Goal: Task Accomplishment & Management: Use online tool/utility

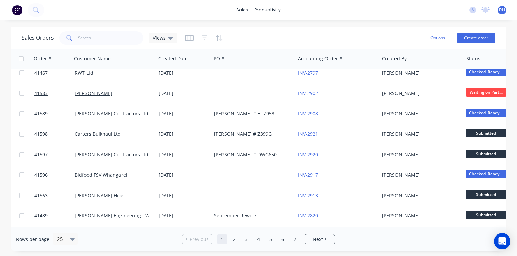
scroll to position [27, 0]
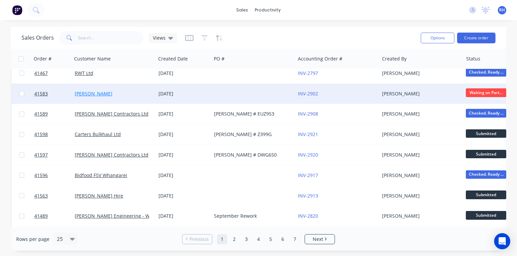
click at [96, 93] on link "[PERSON_NAME]" at bounding box center [94, 93] width 38 height 6
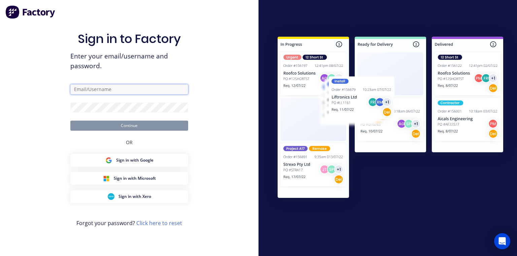
click at [152, 91] on input "text" at bounding box center [129, 89] width 118 height 10
type input "[PERSON_NAME][EMAIL_ADDRESS][DOMAIN_NAME]"
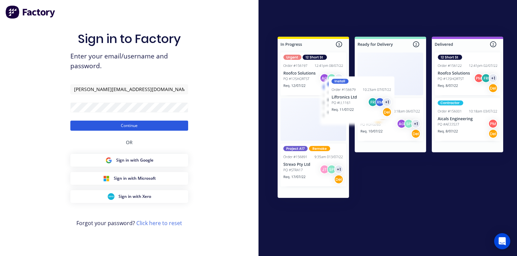
click at [167, 123] on button "Continue" at bounding box center [129, 126] width 118 height 10
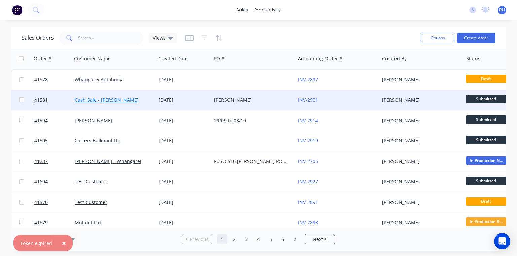
click at [129, 97] on link "Cash Sale - [PERSON_NAME]" at bounding box center [107, 100] width 64 height 6
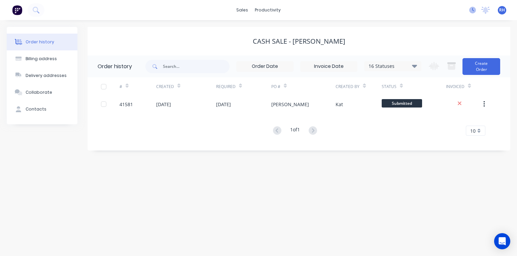
click at [472, 11] on icon at bounding box center [472, 10] width 7 height 7
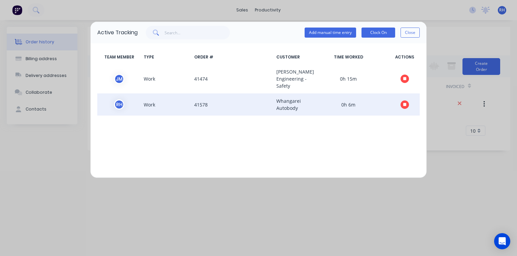
click at [404, 104] on icon "button" at bounding box center [404, 104] width 3 height 3
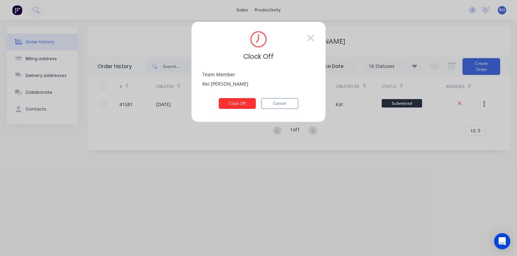
click at [243, 109] on button "Clock Off" at bounding box center [237, 103] width 37 height 11
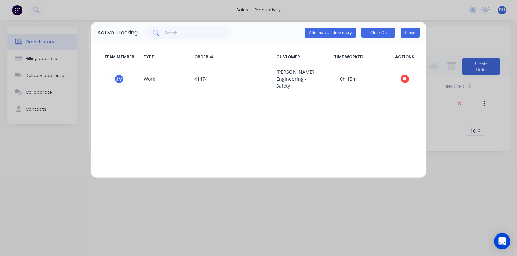
click at [408, 33] on button "Close" at bounding box center [409, 33] width 19 height 10
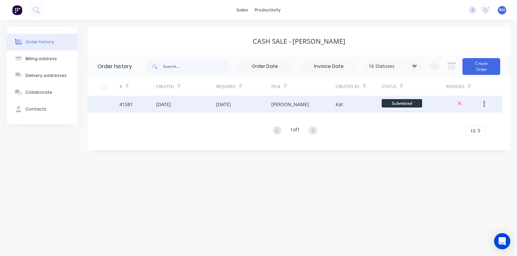
click at [231, 104] on div "[DATE]" at bounding box center [223, 104] width 15 height 7
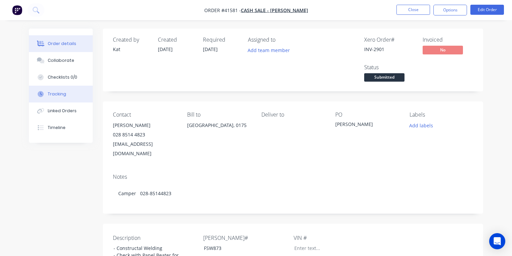
click at [69, 94] on button "Tracking" at bounding box center [61, 94] width 64 height 17
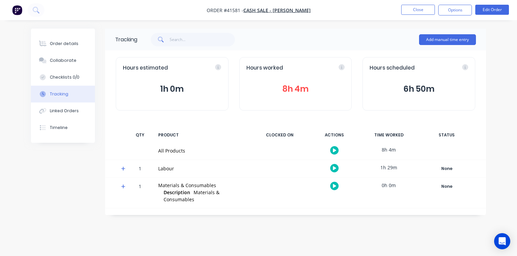
click at [123, 168] on icon at bounding box center [123, 169] width 4 height 4
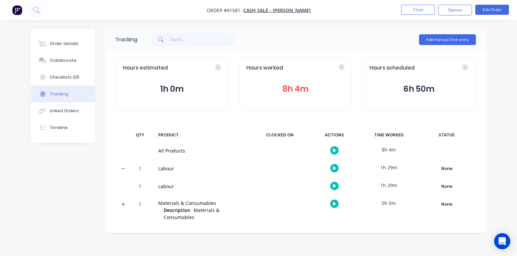
click at [335, 186] on icon "button" at bounding box center [334, 186] width 3 height 4
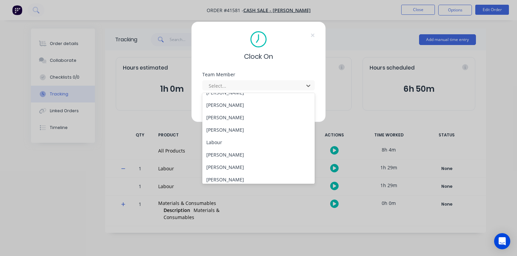
scroll to position [98, 0]
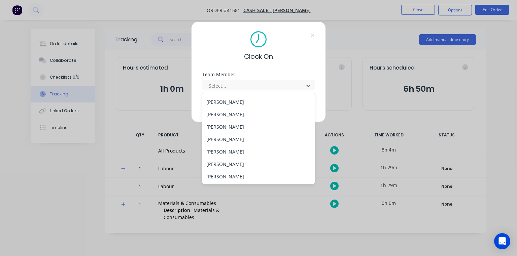
click at [241, 126] on div "[PERSON_NAME]" at bounding box center [258, 127] width 112 height 12
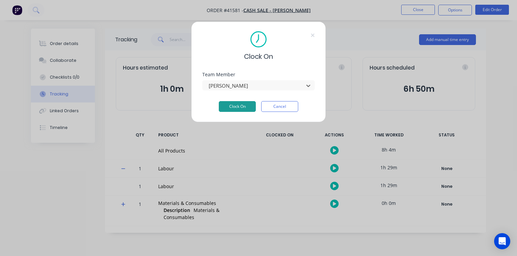
click at [244, 106] on button "Clock On" at bounding box center [237, 106] width 37 height 11
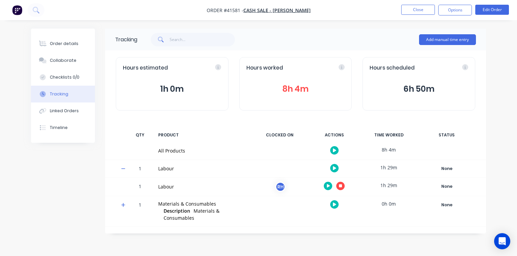
click at [18, 10] on img "button" at bounding box center [17, 10] width 10 height 10
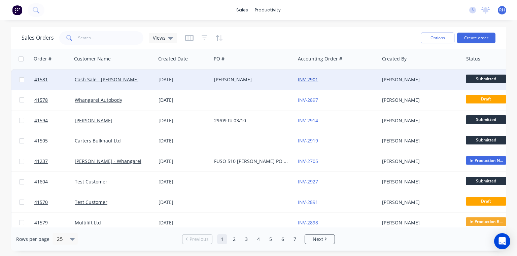
click at [310, 78] on link "INV-2901" at bounding box center [308, 79] width 20 height 6
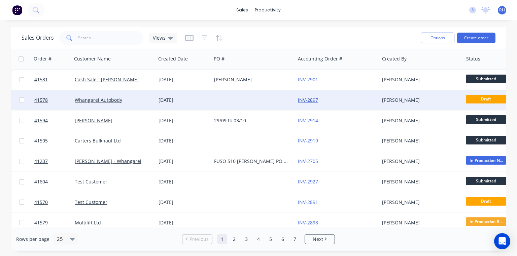
click at [313, 102] on link "INV-2897" at bounding box center [308, 100] width 20 height 6
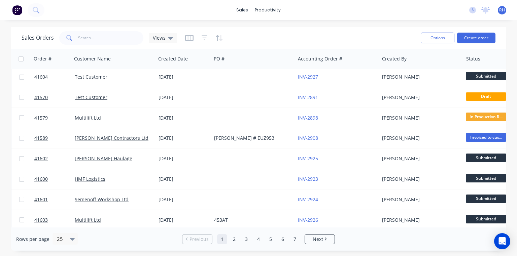
scroll to position [106, 0]
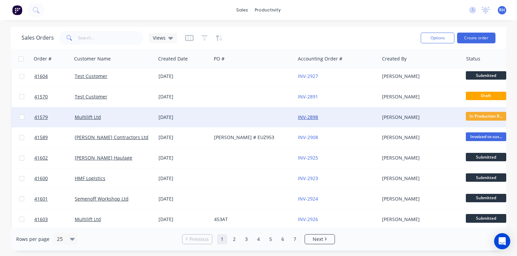
click at [313, 119] on link "INV-2898" at bounding box center [308, 117] width 20 height 6
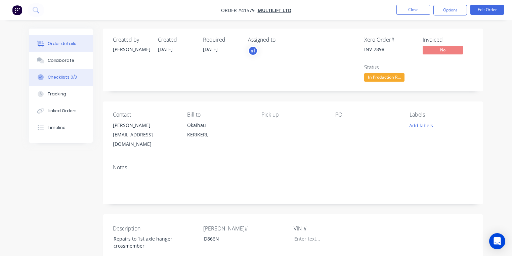
click at [60, 74] on div "Checklists 0/3" at bounding box center [62, 77] width 29 height 6
type textarea "x"
